Goal: Information Seeking & Learning: Find specific fact

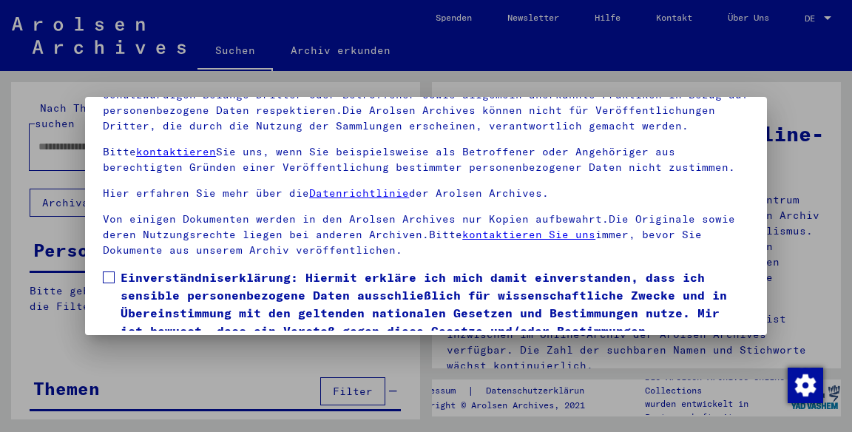
scroll to position [163, 0]
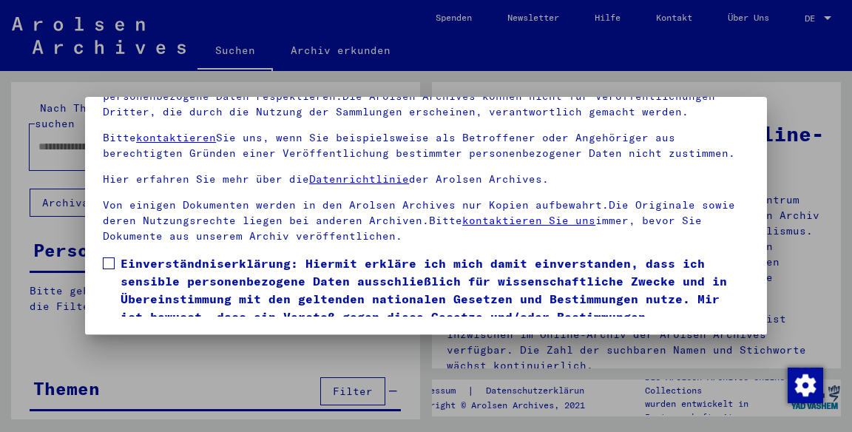
click at [109, 257] on span at bounding box center [109, 263] width 12 height 12
click at [172, 351] on button "Ich stimme zu" at bounding box center [159, 365] width 112 height 28
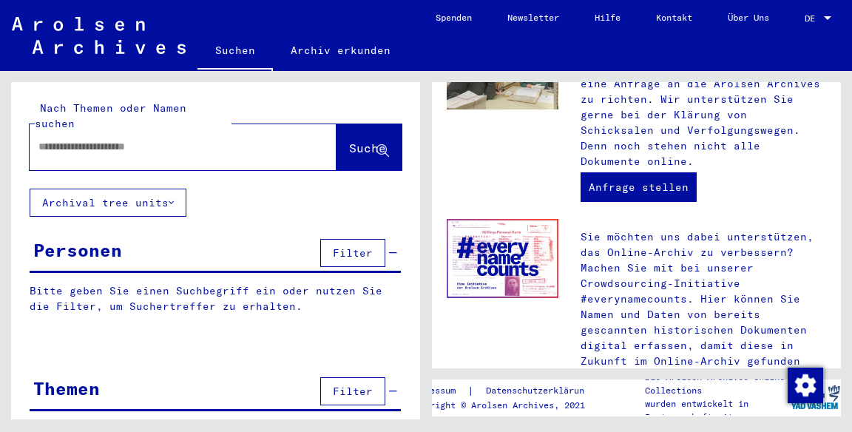
scroll to position [0, 0]
click at [68, 139] on input "text" at bounding box center [165, 147] width 254 height 16
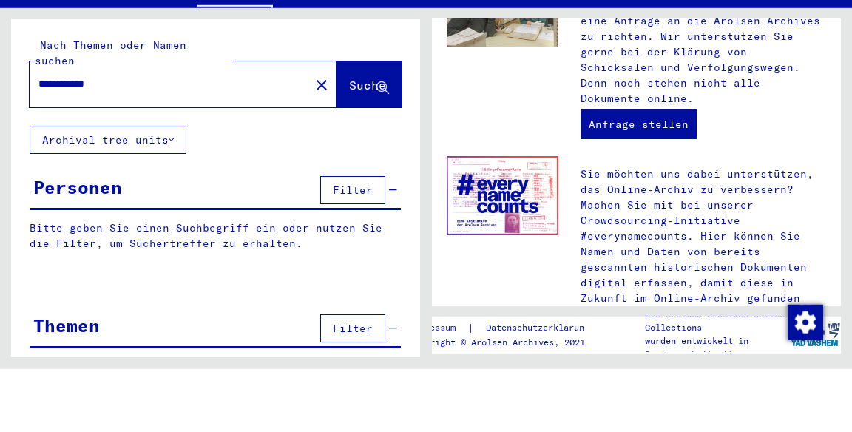
click at [393, 126] on button "Suche" at bounding box center [369, 147] width 65 height 46
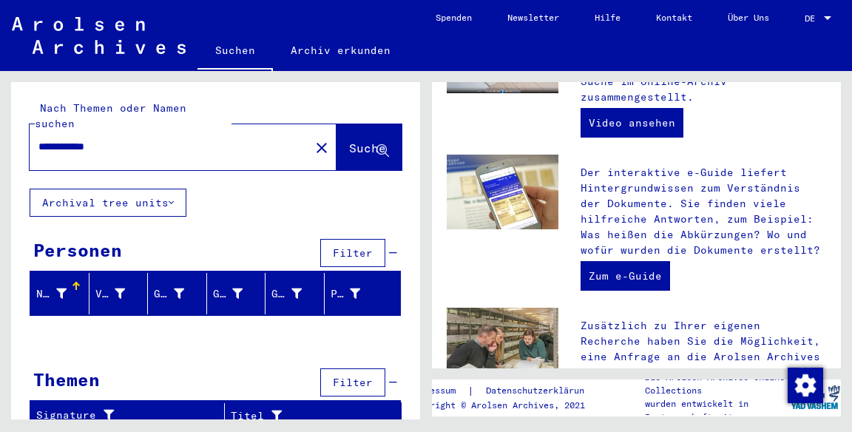
scroll to position [447, 0]
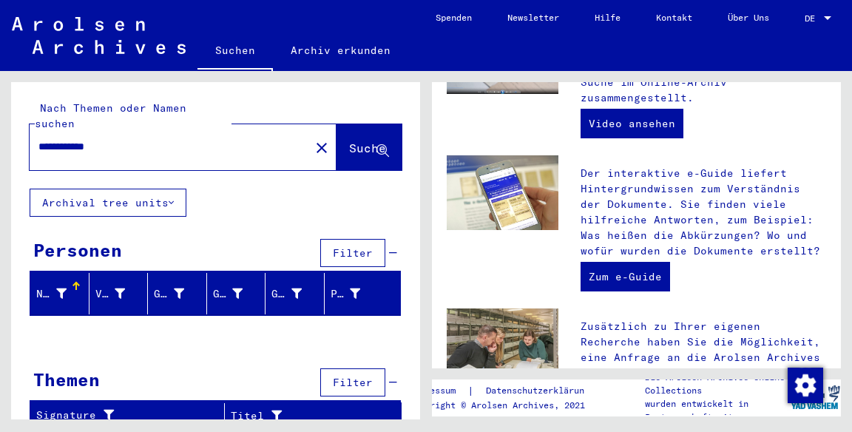
click at [75, 139] on input "**********" at bounding box center [165, 147] width 254 height 16
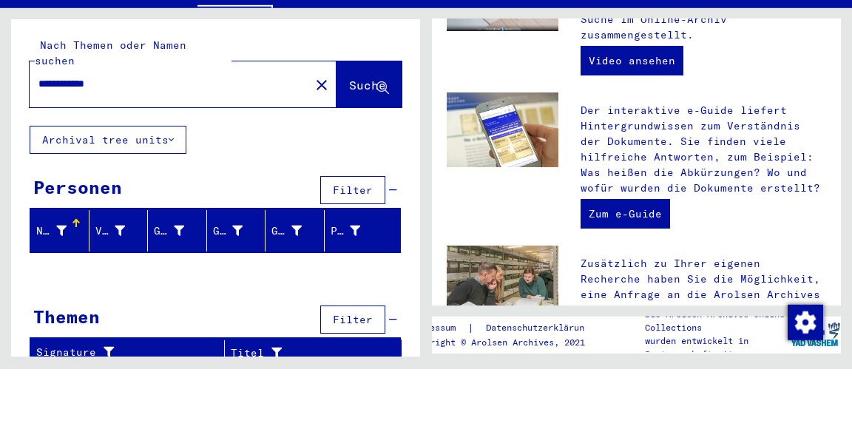
click at [72, 139] on input "**********" at bounding box center [165, 147] width 254 height 16
type input "**********"
click at [349, 141] on span "Suche" at bounding box center [367, 148] width 37 height 15
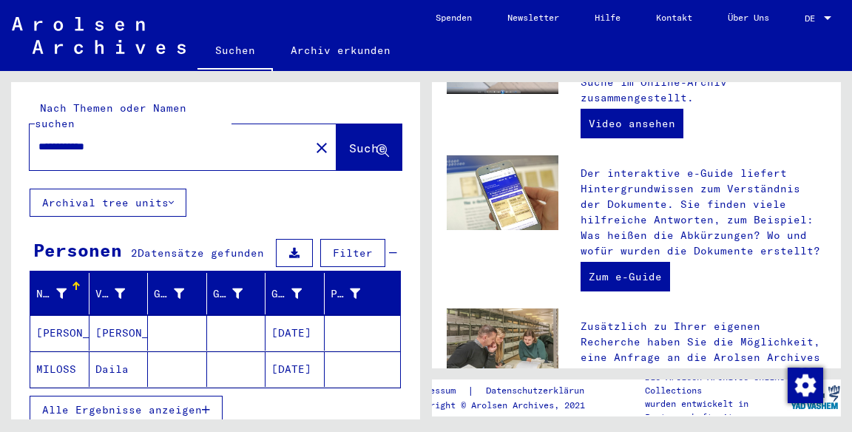
click at [60, 315] on mat-cell "[PERSON_NAME]" at bounding box center [59, 332] width 59 height 35
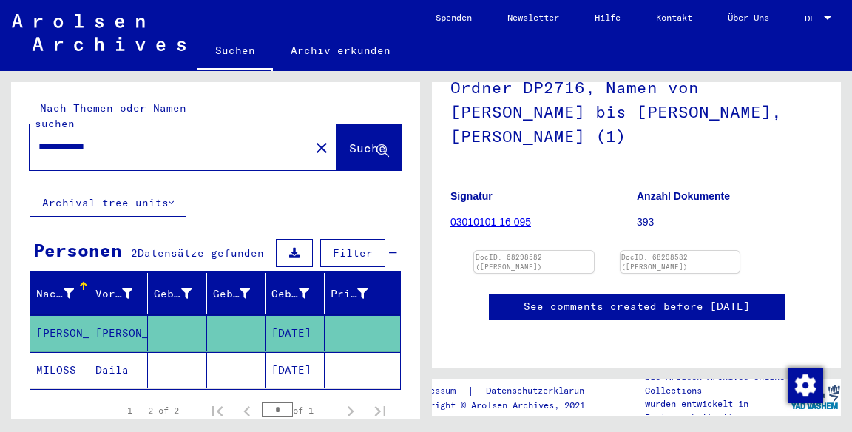
click at [290, 358] on mat-cell "[DATE]" at bounding box center [295, 370] width 59 height 36
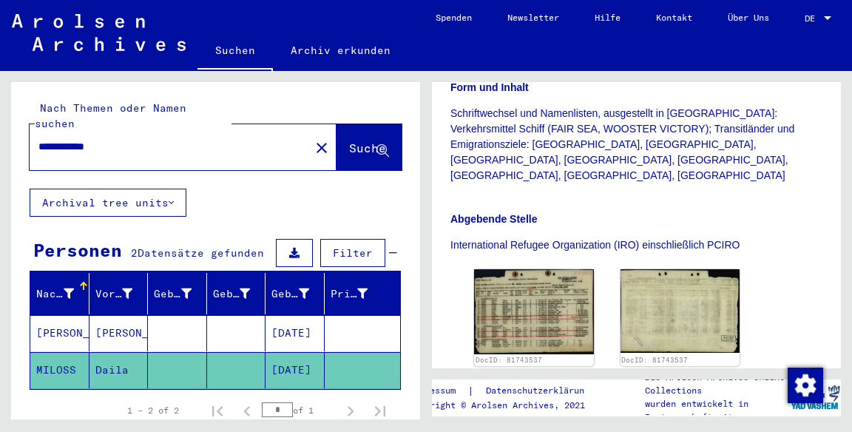
scroll to position [489, 0]
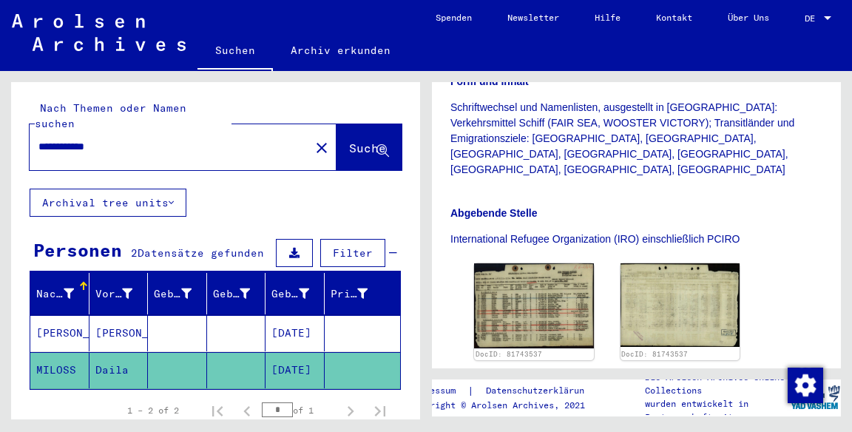
click at [555, 263] on img at bounding box center [534, 305] width 120 height 84
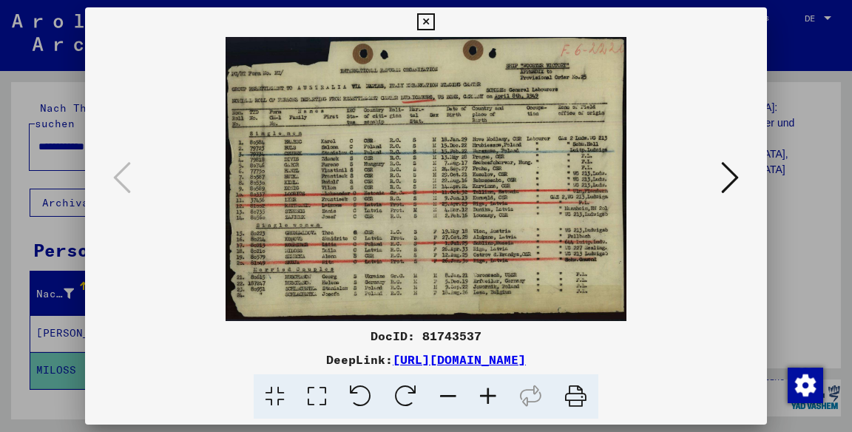
click at [737, 181] on icon at bounding box center [730, 177] width 18 height 35
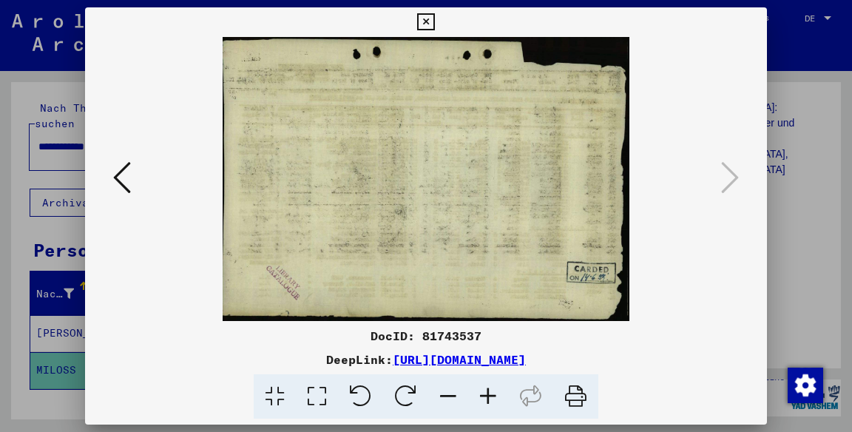
click at [786, 84] on div at bounding box center [426, 216] width 852 height 432
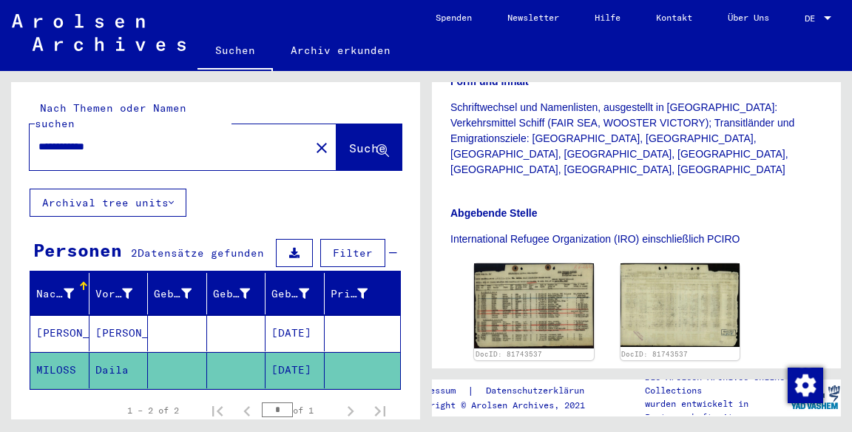
click at [371, 328] on mat-cell at bounding box center [363, 333] width 76 height 36
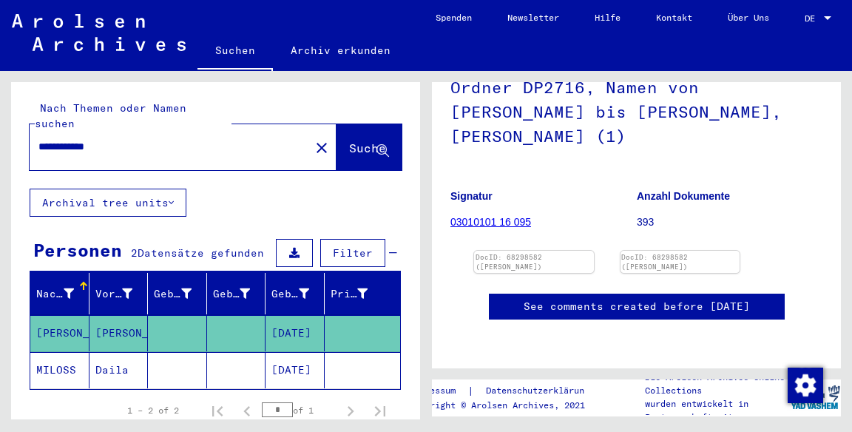
scroll to position [157, 0]
click at [566, 251] on img at bounding box center [534, 251] width 120 height 0
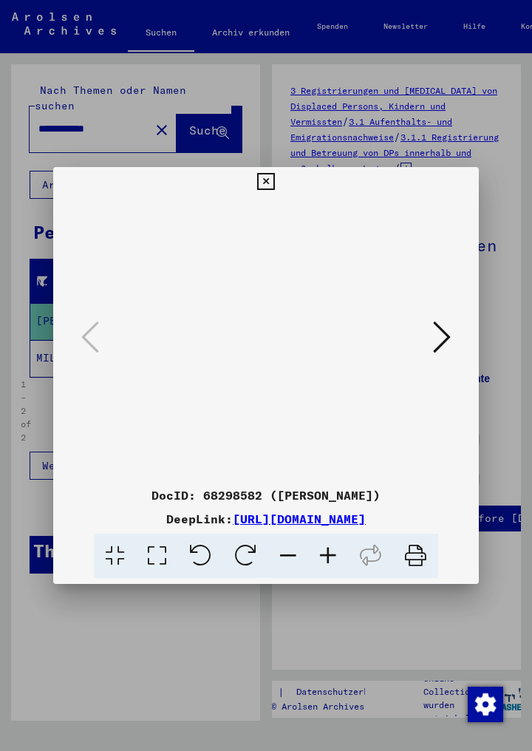
click at [361, 431] on link "[URL][DOMAIN_NAME]" at bounding box center [299, 519] width 133 height 15
